Goal: Information Seeking & Learning: Check status

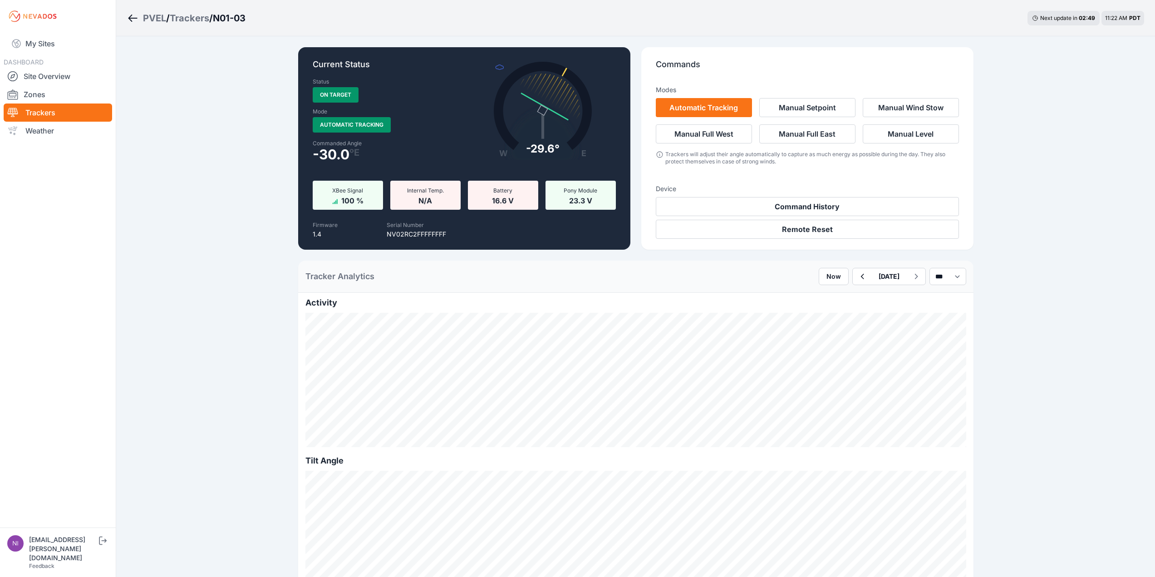
click at [196, 20] on div "Trackers" at bounding box center [189, 18] width 39 height 13
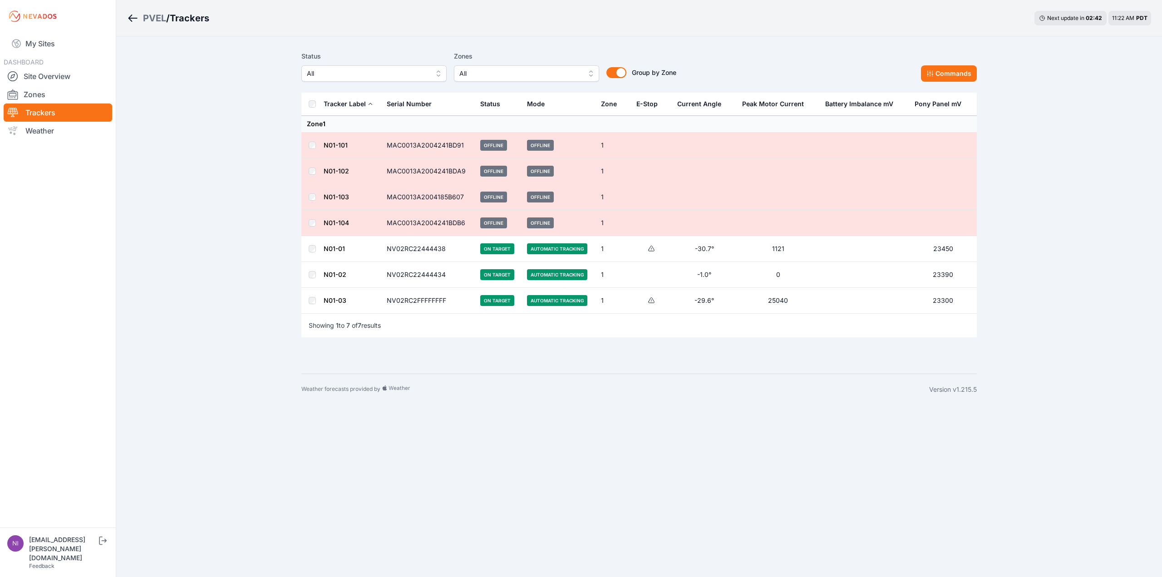
click at [336, 250] on link "N01-01" at bounding box center [334, 249] width 21 height 8
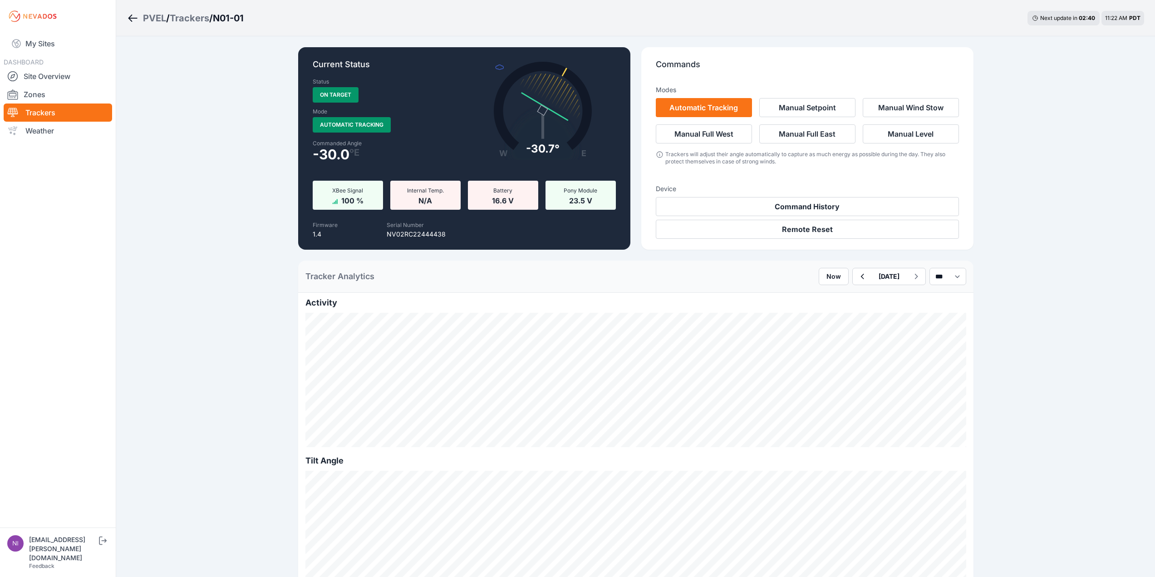
scroll to position [91, 0]
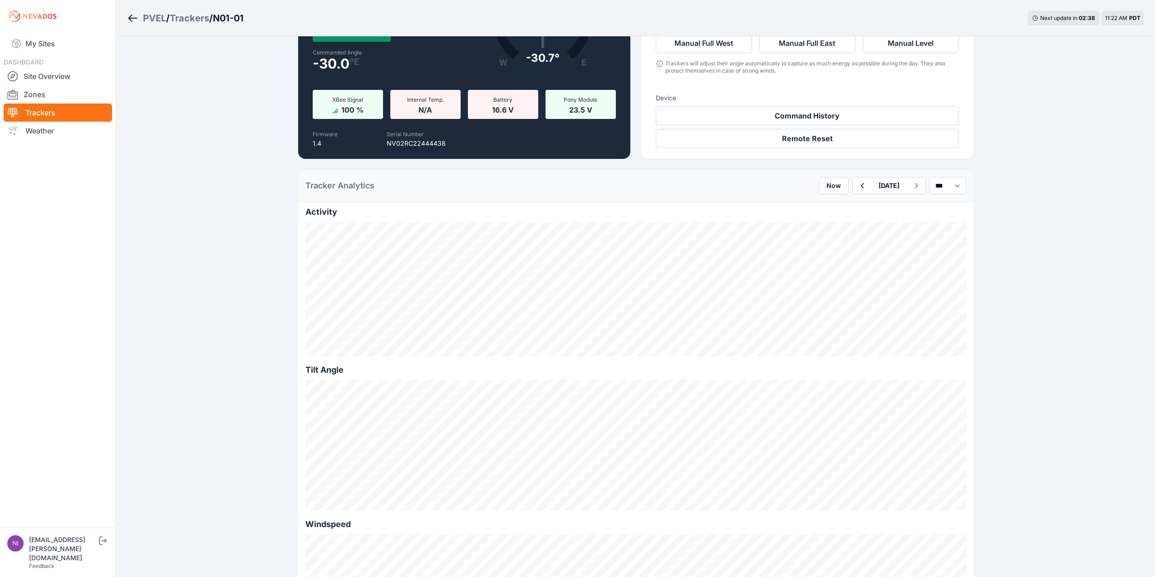
click at [191, 15] on div "Trackers" at bounding box center [189, 18] width 39 height 13
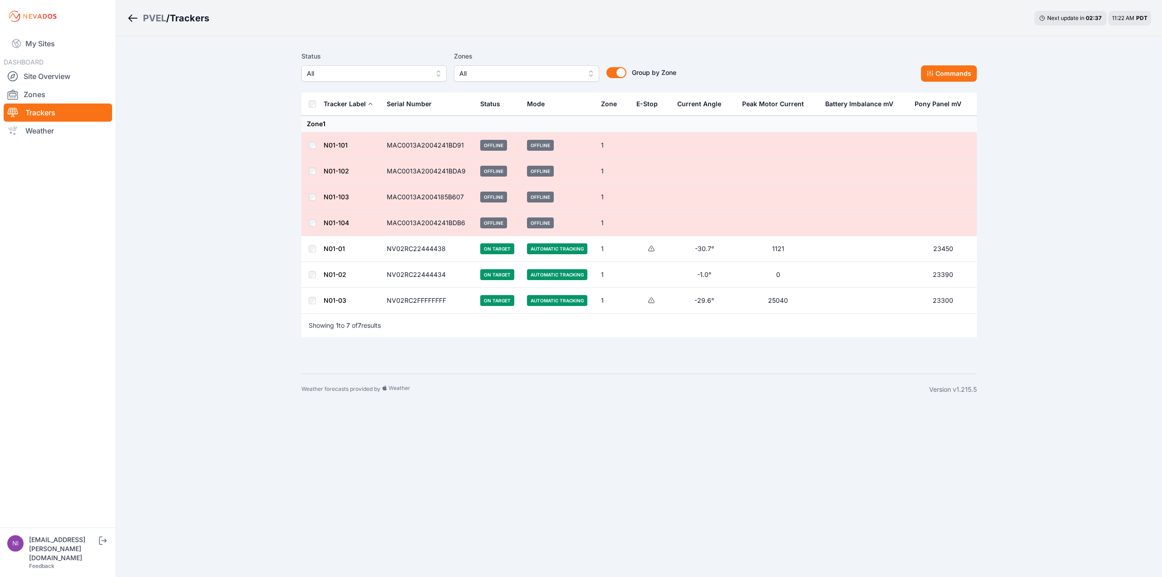
click at [332, 297] on link "N01-03" at bounding box center [335, 300] width 23 height 8
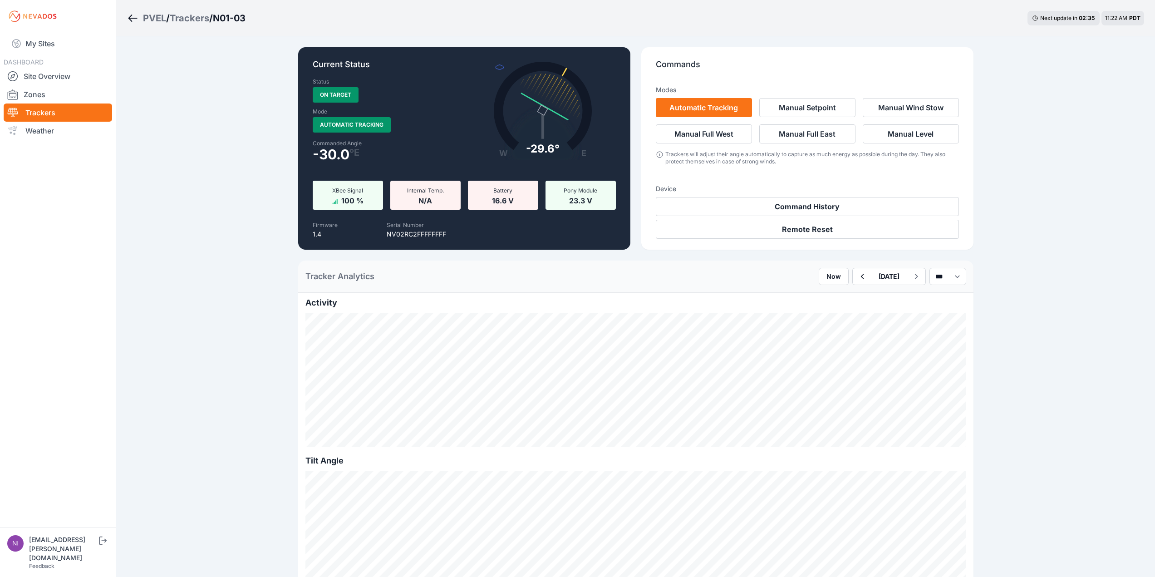
click at [187, 16] on div "Trackers" at bounding box center [189, 18] width 39 height 13
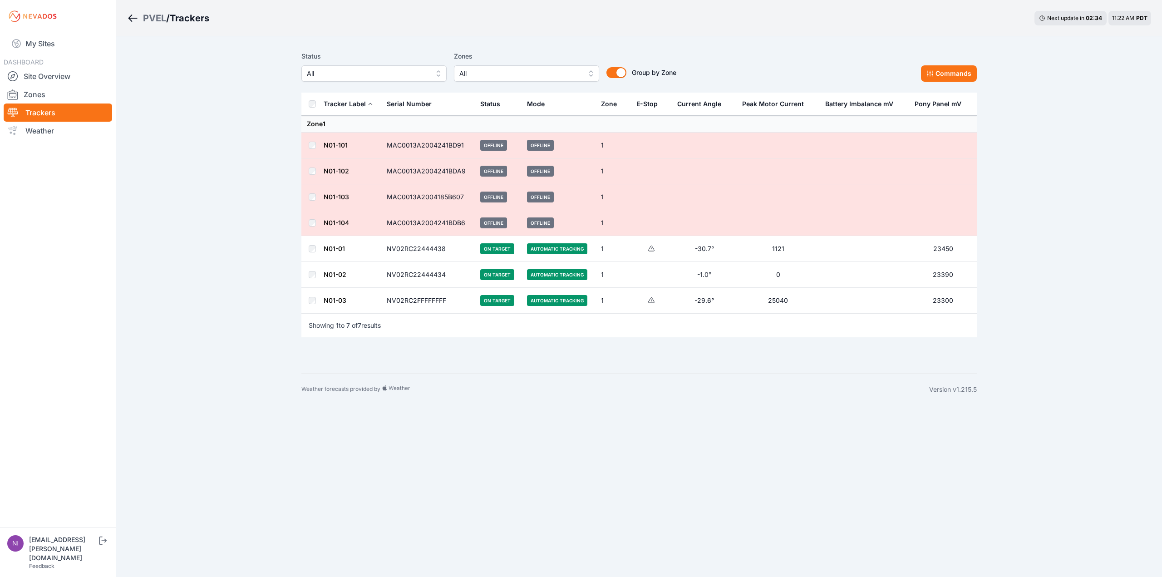
click at [326, 271] on link "N01-02" at bounding box center [335, 274] width 23 height 8
